Goal: Obtain resource: Download file/media

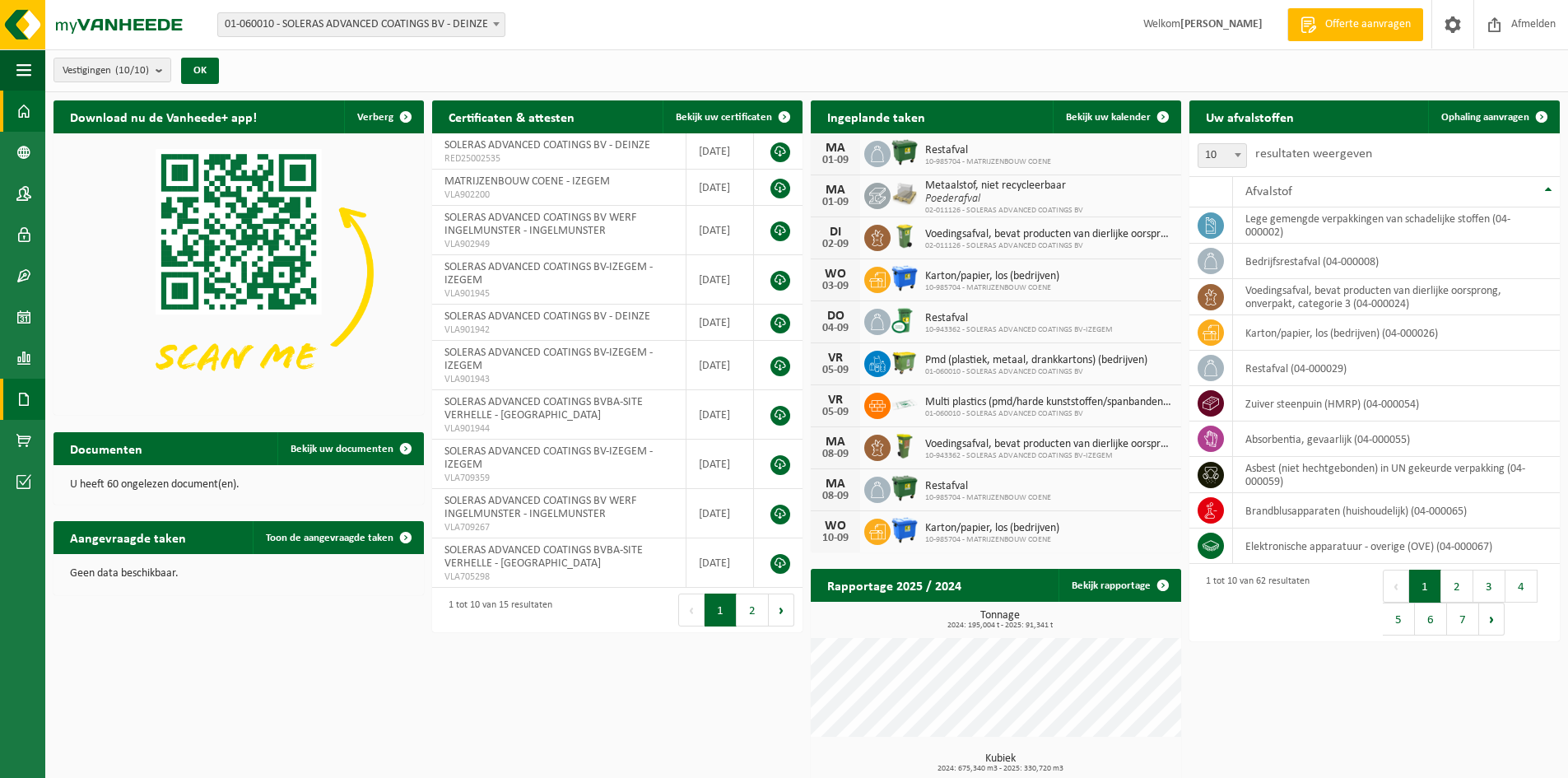
click at [24, 396] on span at bounding box center [23, 400] width 14 height 41
click at [90, 431] on link "Documenten" at bounding box center [113, 434] width 129 height 32
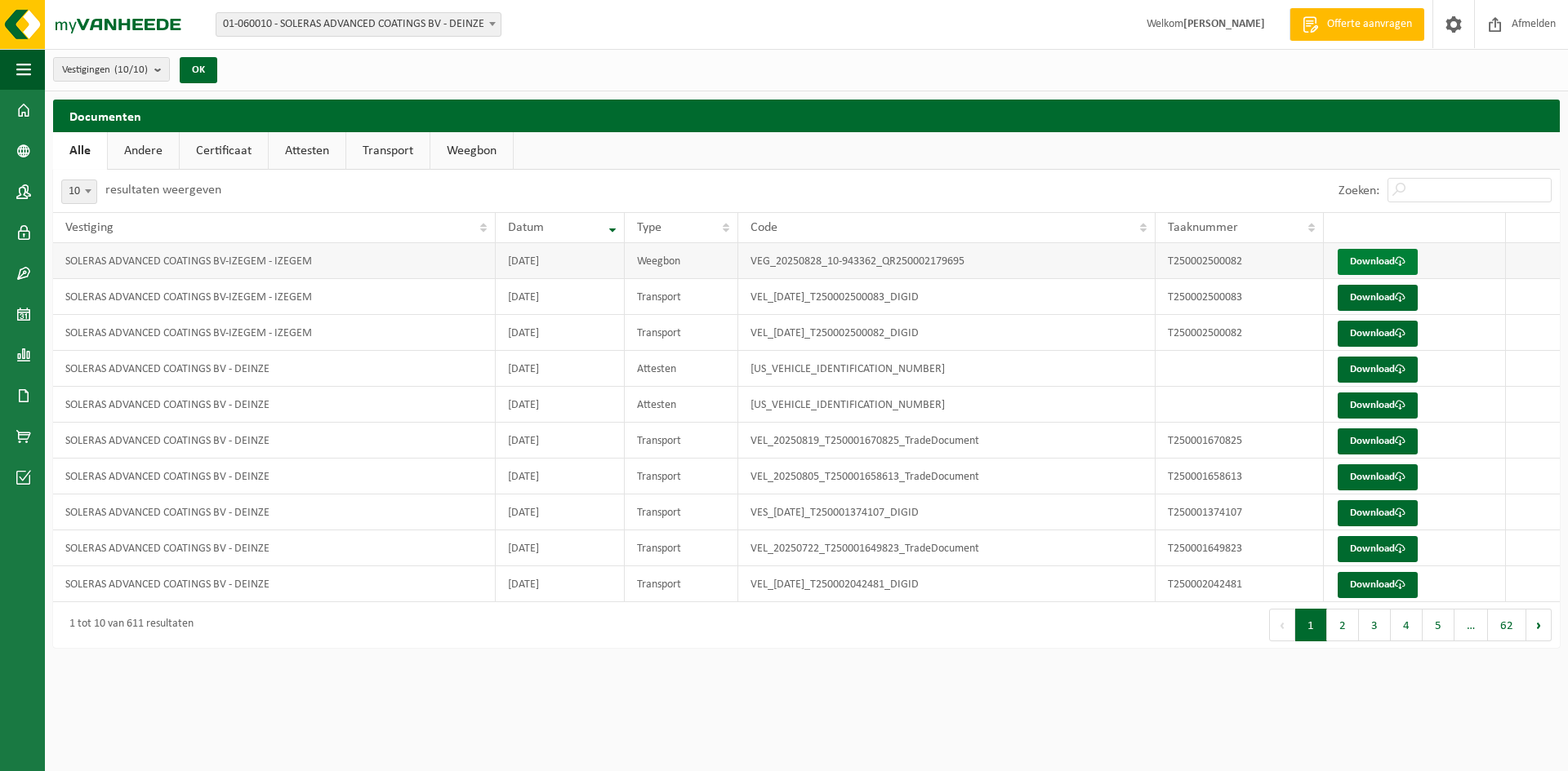
click at [1362, 261] on link "Download" at bounding box center [1378, 261] width 80 height 26
click at [1363, 292] on link "Download" at bounding box center [1378, 297] width 80 height 26
click at [14, 310] on link "Kalender" at bounding box center [22, 314] width 45 height 41
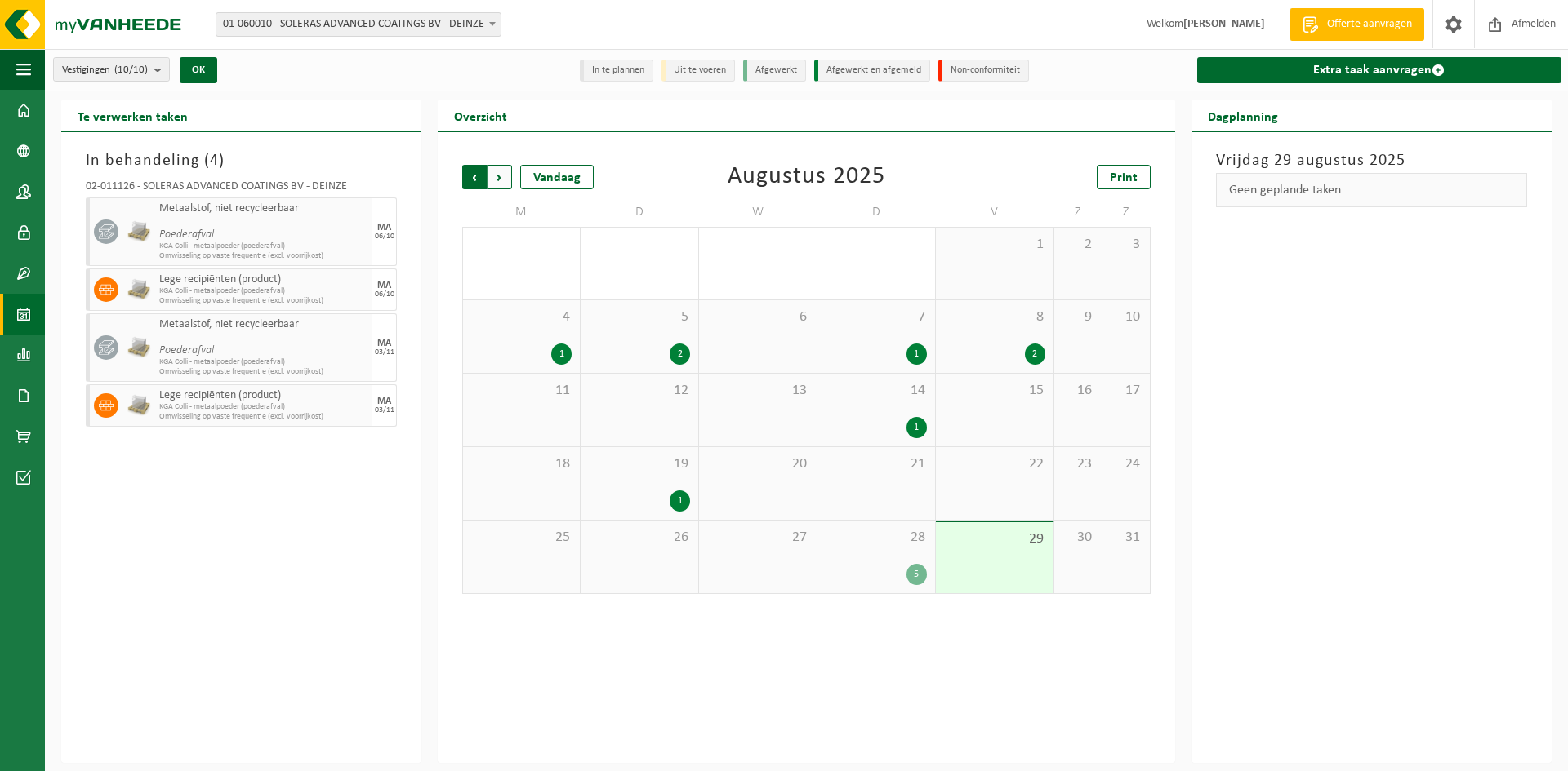
click at [502, 185] on span "Volgende" at bounding box center [499, 177] width 24 height 24
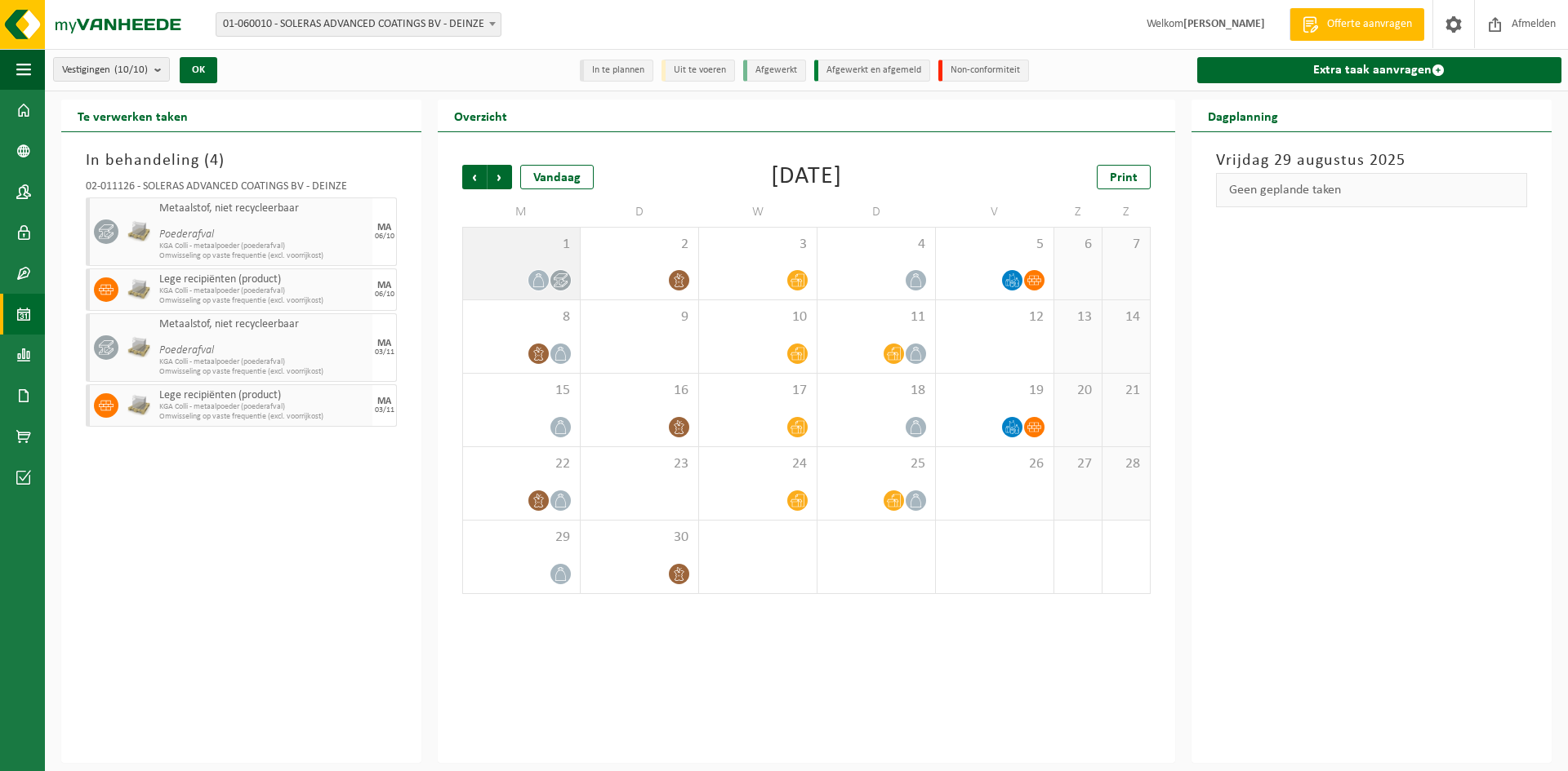
click at [506, 292] on div "1" at bounding box center [521, 263] width 117 height 71
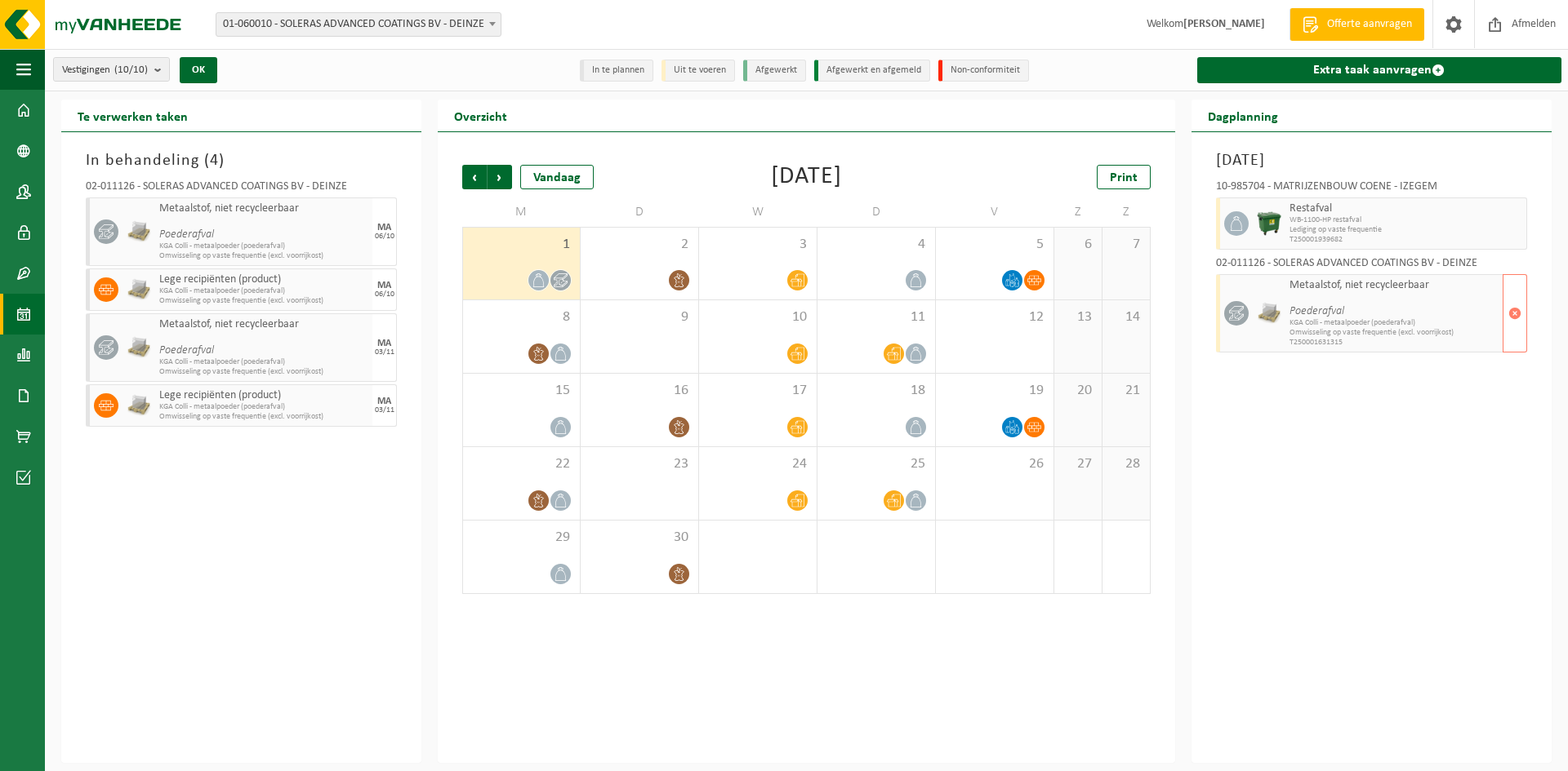
click at [1413, 319] on span "KGA Colli - metaalpoeder (poederafval)" at bounding box center [1394, 323] width 209 height 10
